Goal: Information Seeking & Learning: Learn about a topic

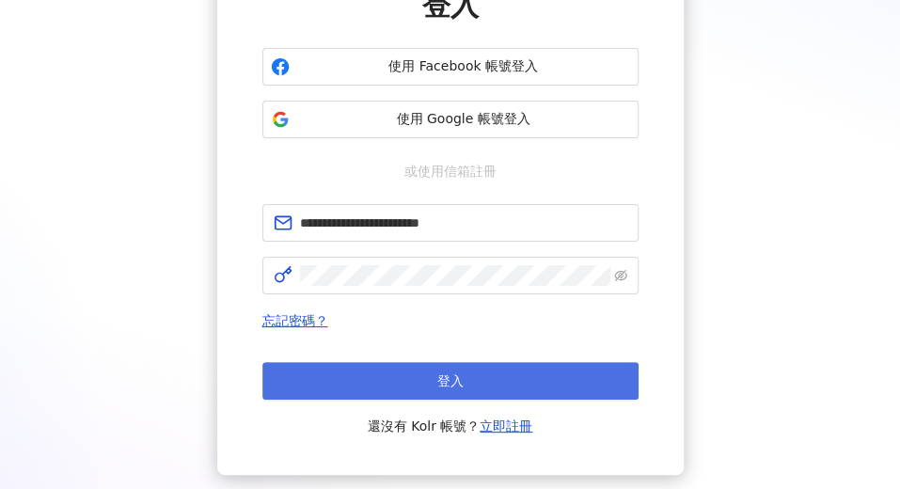
click at [429, 369] on button "登入" at bounding box center [450, 381] width 376 height 38
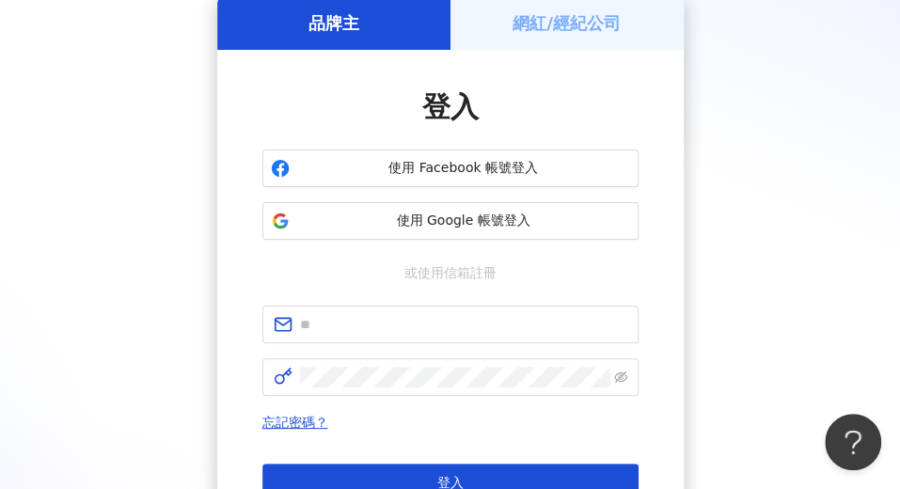
scroll to position [188, 0]
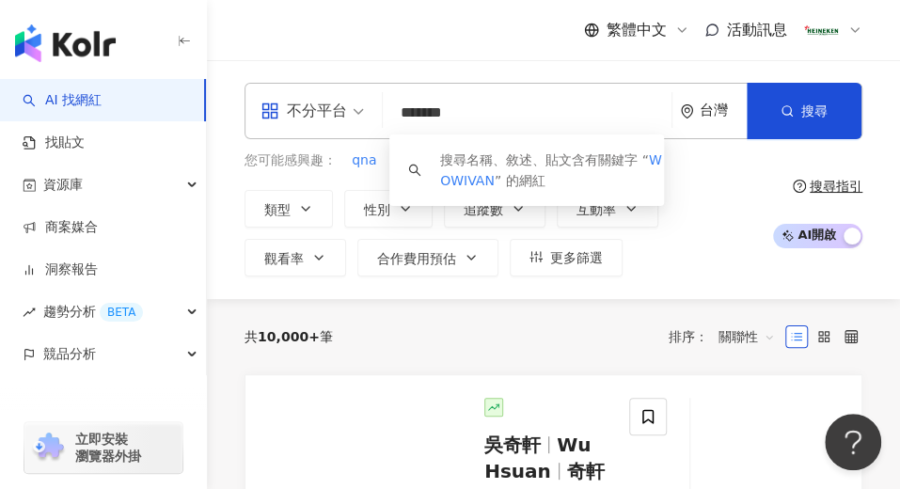
click at [434, 118] on input "*******" at bounding box center [527, 113] width 274 height 36
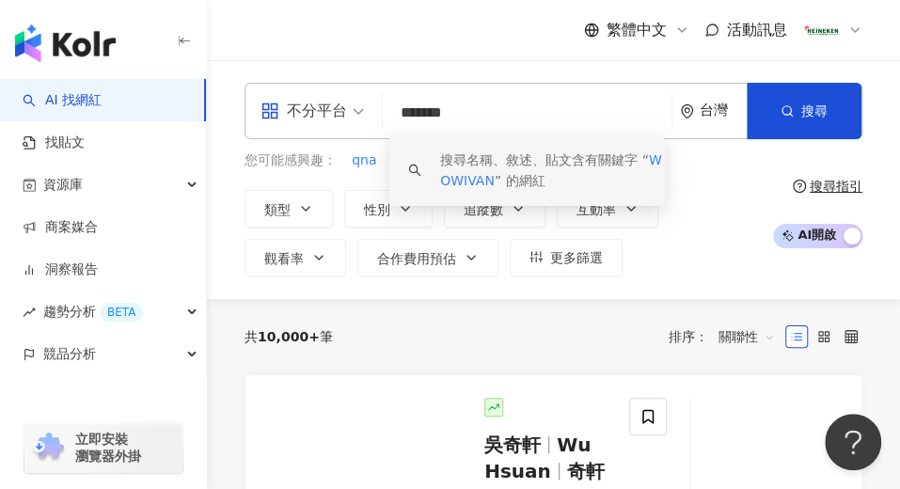
type input "********"
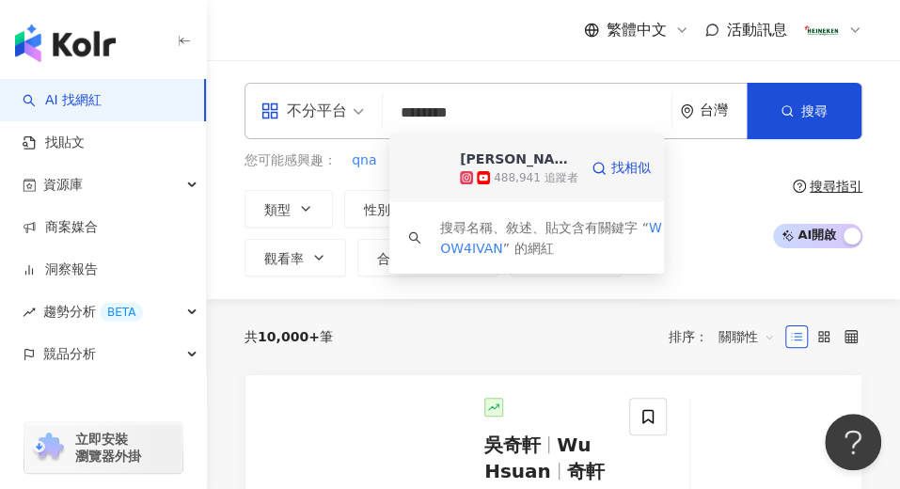
click at [540, 167] on span "[PERSON_NAME]" at bounding box center [516, 158] width 113 height 19
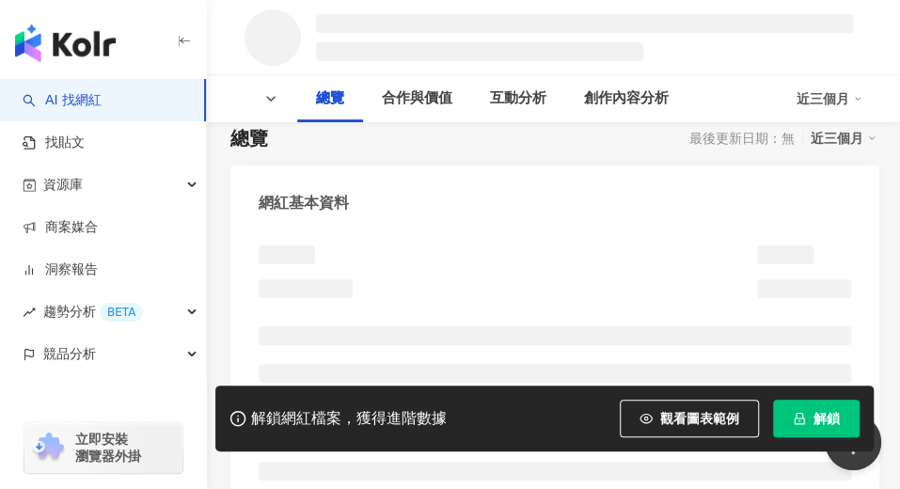
scroll to position [94, 0]
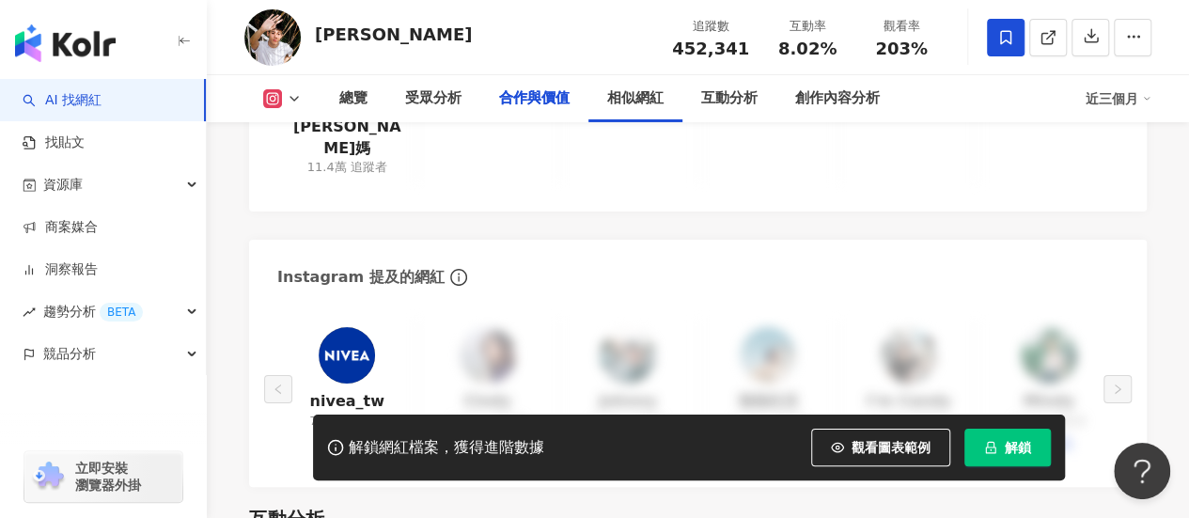
scroll to position [3346, 0]
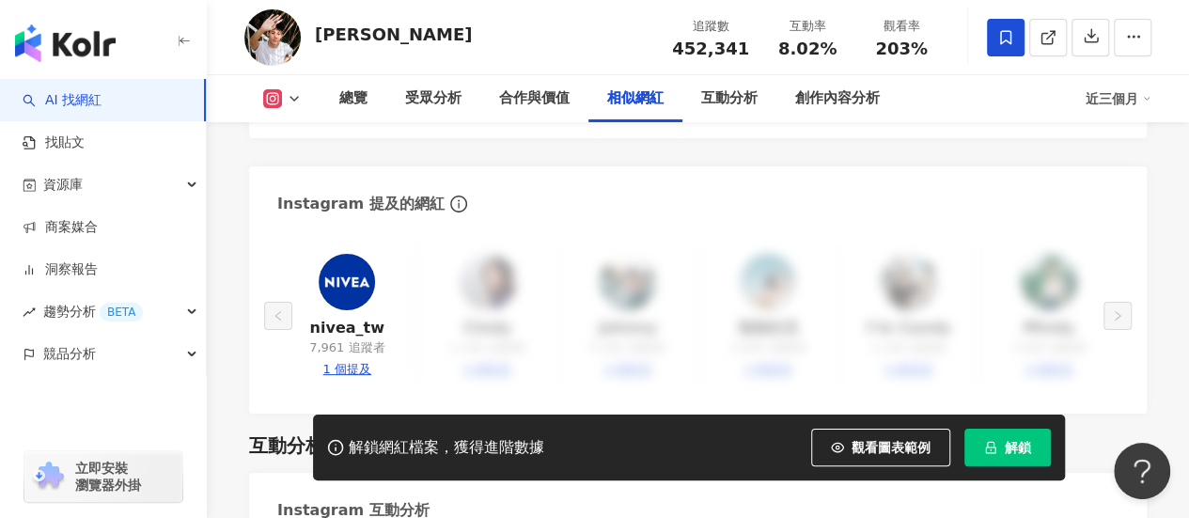
click at [346, 361] on div "1 個提及" at bounding box center [347, 369] width 48 height 17
type input "********"
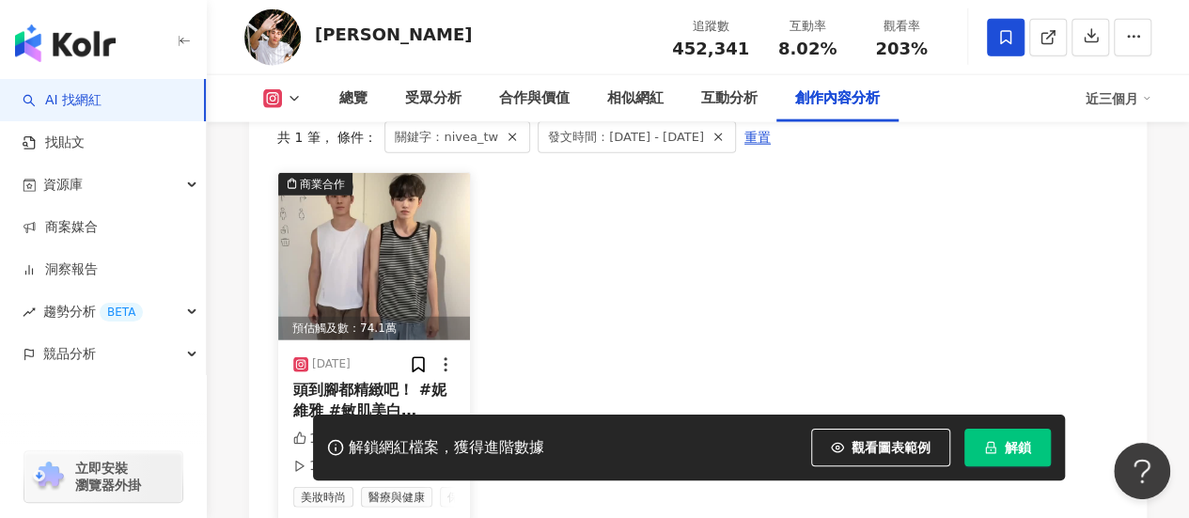
scroll to position [5838, 0]
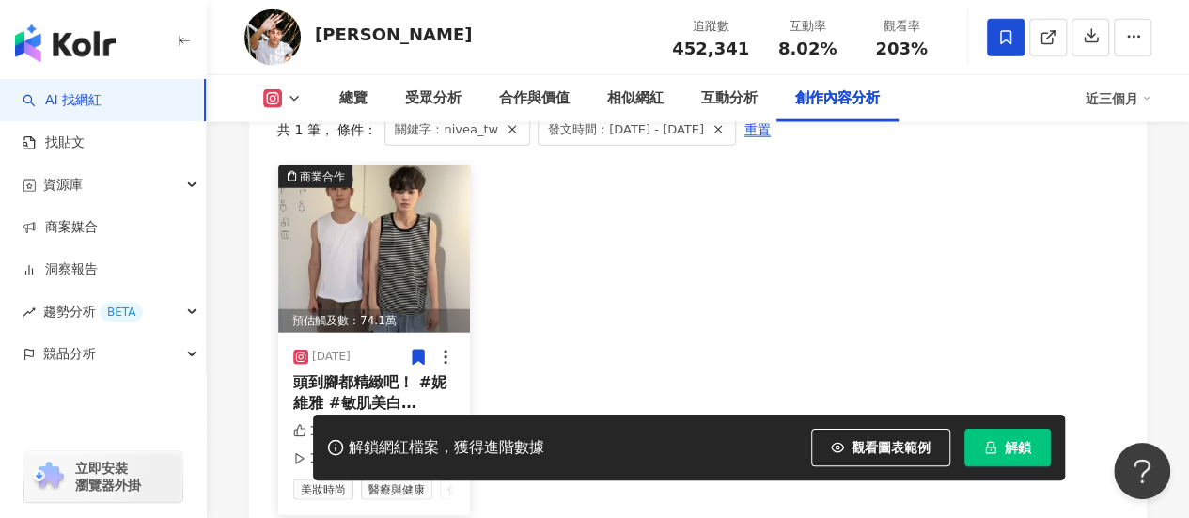
click at [301, 373] on span "頭到腳都精緻吧！ #妮維雅 #敏肌美白 @" at bounding box center [369, 403] width 153 height 60
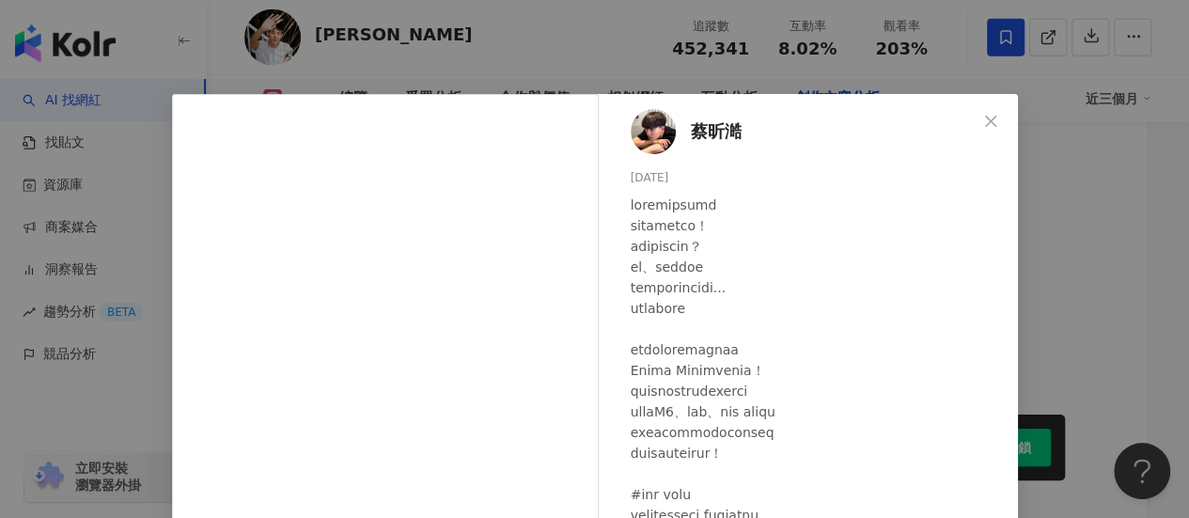
click at [708, 126] on span "蔡昕澔" at bounding box center [716, 131] width 51 height 26
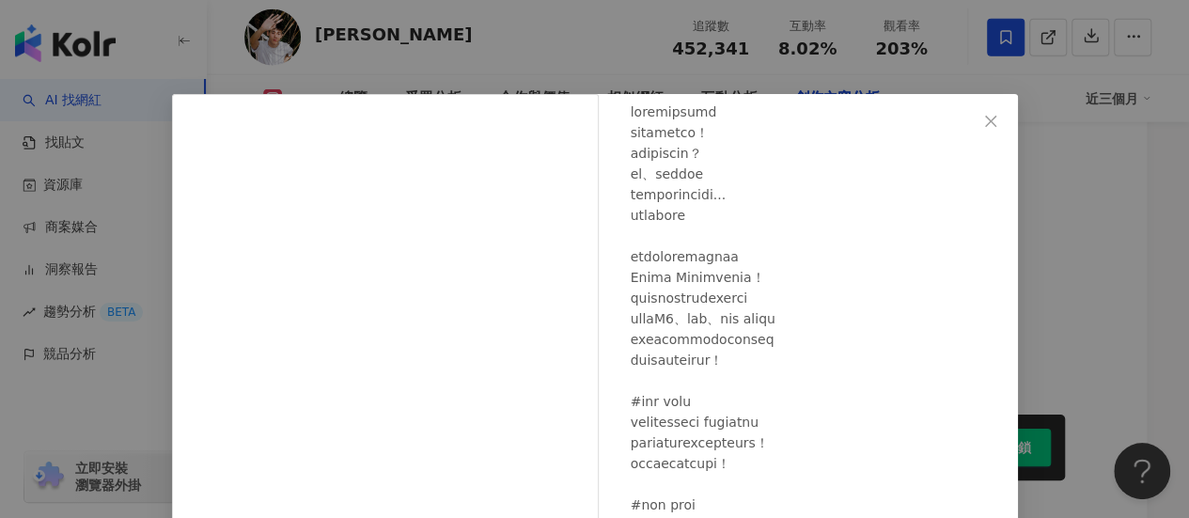
scroll to position [96, 0]
click at [899, 116] on icon "close" at bounding box center [990, 120] width 11 height 11
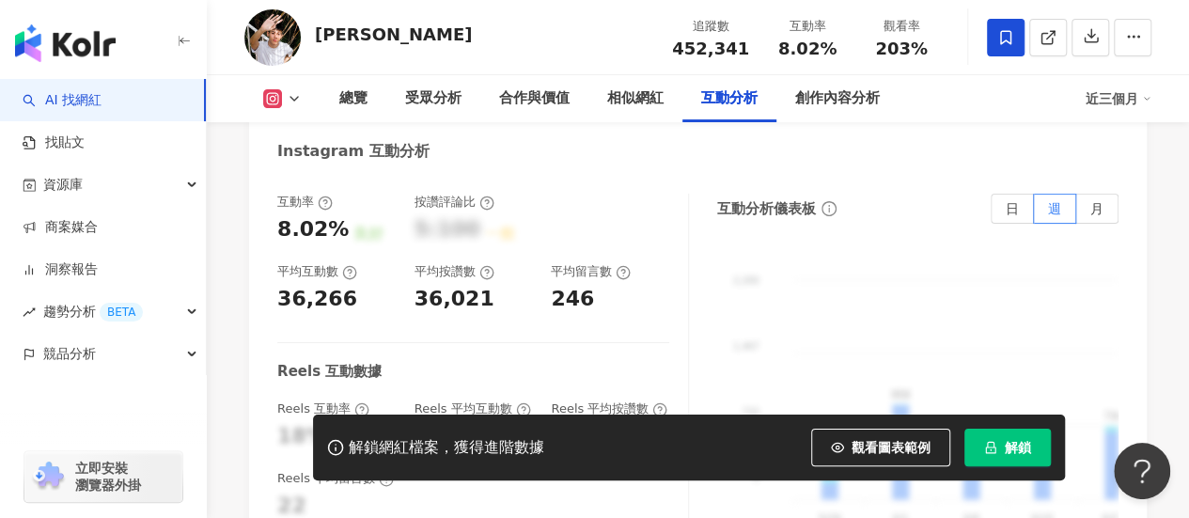
scroll to position [3676, 0]
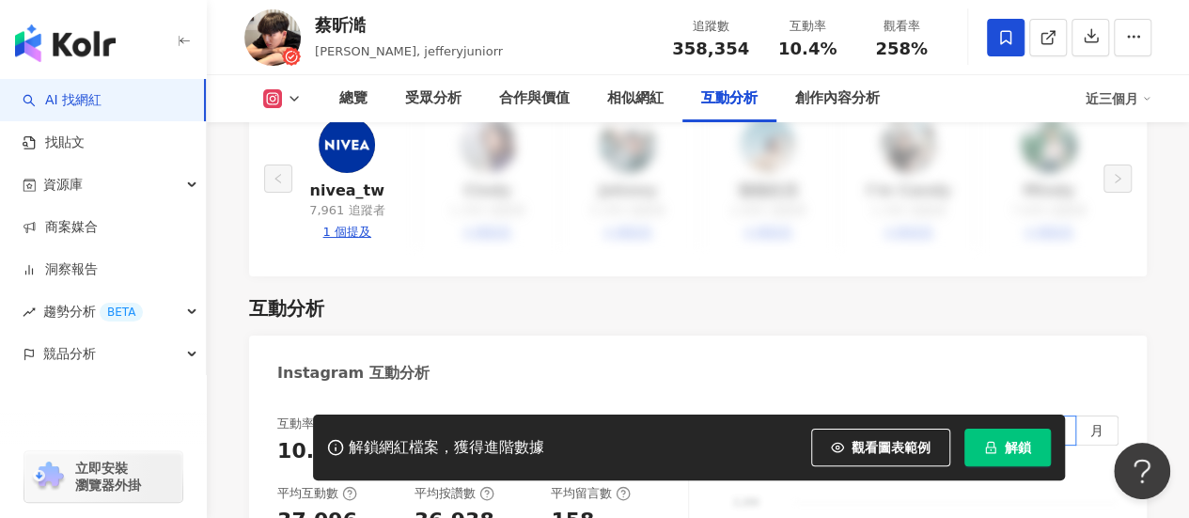
scroll to position [3760, 0]
